Goal: Contribute content: Add original content to the website for others to see

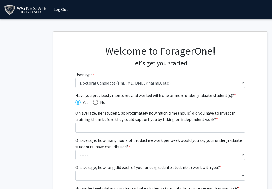
select select "3: doc"
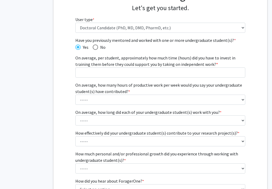
scroll to position [57, 0]
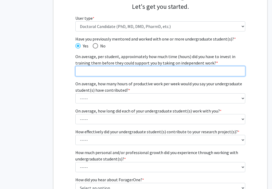
click at [83, 69] on input "On average, per student, approximately how much time (hours) did you have to in…" at bounding box center [160, 71] width 170 height 10
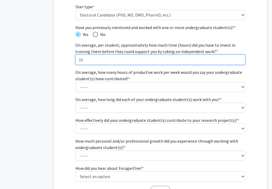
type input "15"
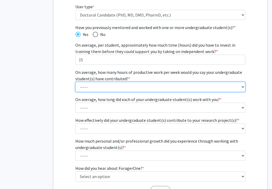
select select "1: 1 - 5 hours"
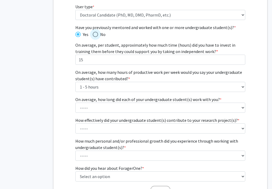
click at [96, 36] on span "Have you previously mentored and worked with one or more undergraduate student(…" at bounding box center [95, 34] width 5 height 5
click at [96, 36] on input "No" at bounding box center [95, 34] width 5 height 5
radio input "true"
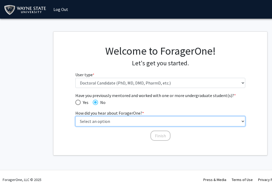
select select "2: faculty_recommendation"
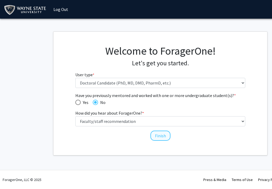
click at [154, 136] on button "Finish" at bounding box center [160, 136] width 20 height 10
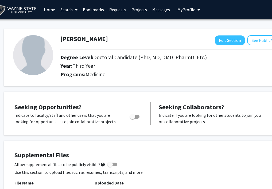
scroll to position [0, 10]
click at [71, 13] on link "Search" at bounding box center [69, 9] width 22 height 19
click at [71, 25] on span "Faculty/Staff" at bounding box center [77, 24] width 39 height 11
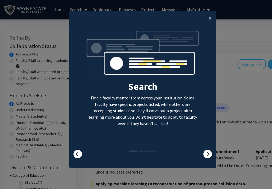
scroll to position [5, 0]
click at [208, 16] on button "×" at bounding box center [210, 18] width 12 height 15
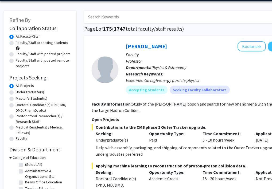
scroll to position [2, 0]
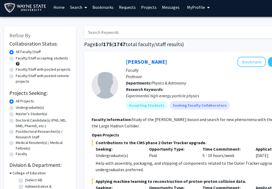
click at [84, 9] on icon at bounding box center [85, 7] width 3 height 4
click at [145, 10] on link "Projects" at bounding box center [148, 7] width 21 height 19
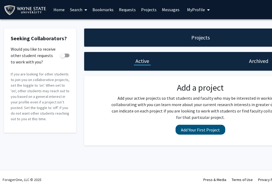
click at [196, 133] on button "Add Your First Project" at bounding box center [201, 130] width 50 height 10
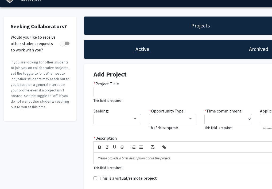
scroll to position [17, 0]
